Goal: Find specific page/section: Find specific page/section

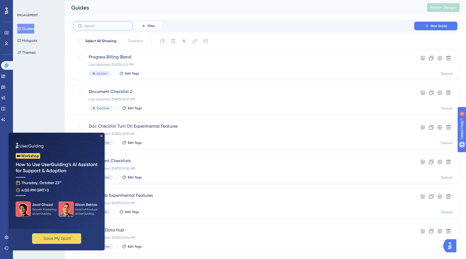
click at [102, 28] on input "text" at bounding box center [106, 26] width 44 height 4
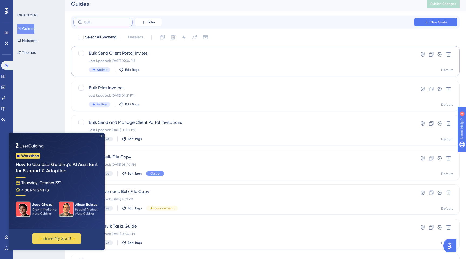
type input "bulk"
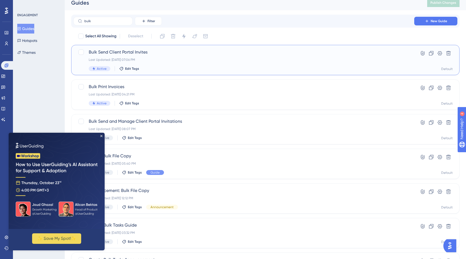
click at [140, 58] on div "Last Updated: Jul 29 2025, 07:06 PM" at bounding box center [244, 59] width 310 height 4
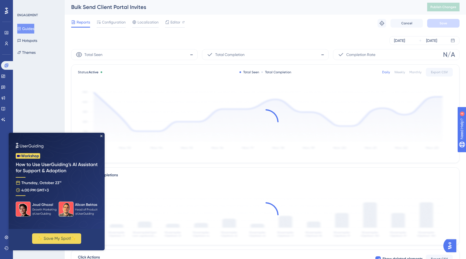
scroll to position [1, 0]
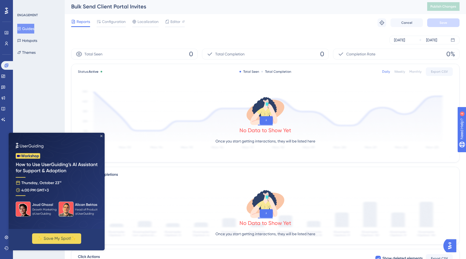
click at [100, 135] on icon "Close Preview" at bounding box center [101, 136] width 2 height 2
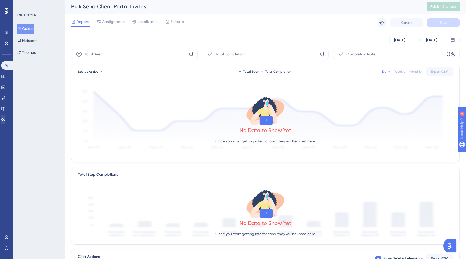
scroll to position [5, 0]
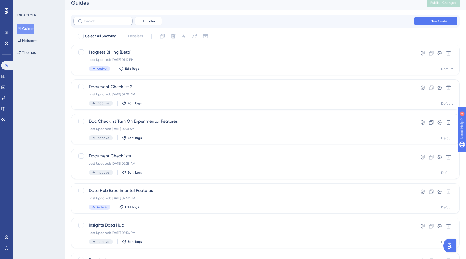
click at [97, 23] on label at bounding box center [102, 21] width 59 height 9
click at [97, 23] on input "text" at bounding box center [106, 21] width 44 height 4
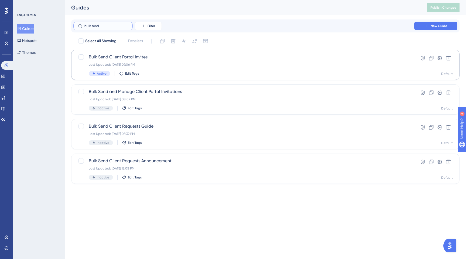
type input "bulk send"
click at [137, 55] on span "Bulk Send Client Portal Invites" at bounding box center [244, 57] width 310 height 6
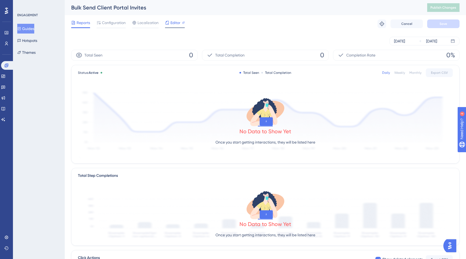
click at [171, 23] on span "Editor" at bounding box center [176, 22] width 10 height 6
